Goal: Navigation & Orientation: Find specific page/section

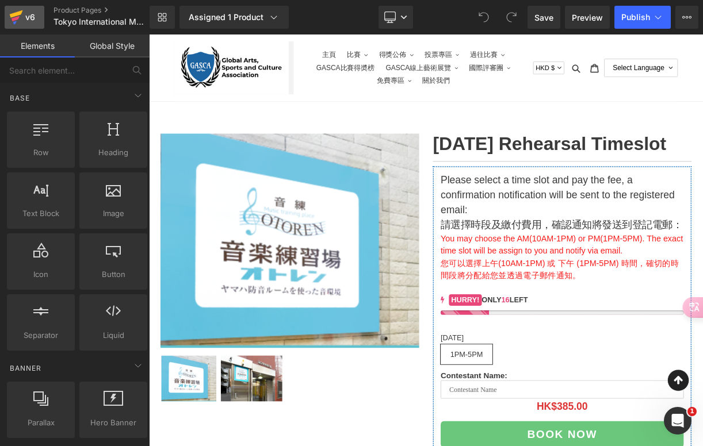
click at [28, 16] on div "v6" at bounding box center [30, 17] width 14 height 15
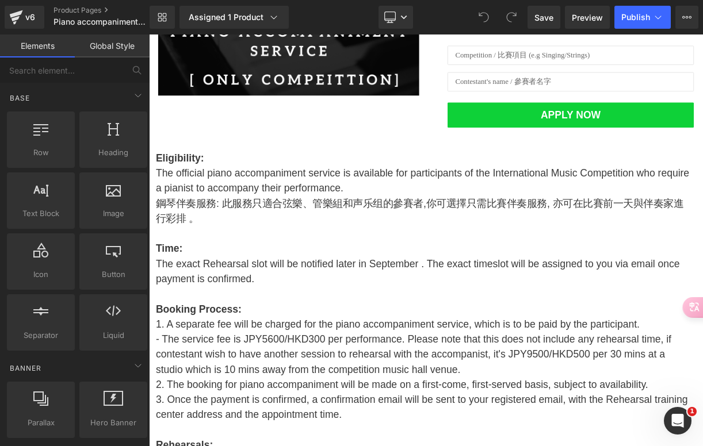
scroll to position [316, 0]
